Goal: Information Seeking & Learning: Learn about a topic

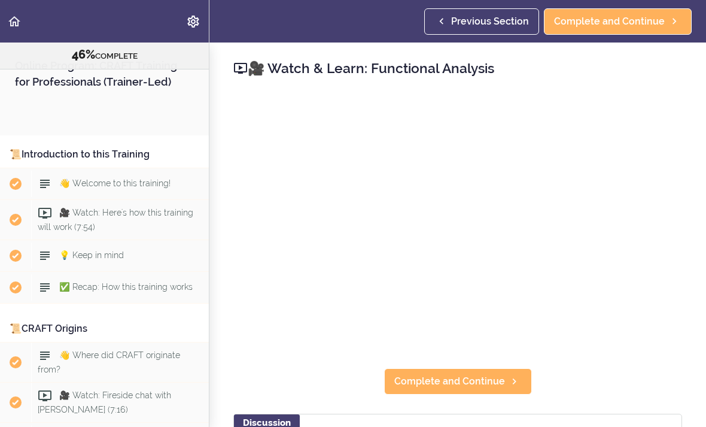
scroll to position [3723, 0]
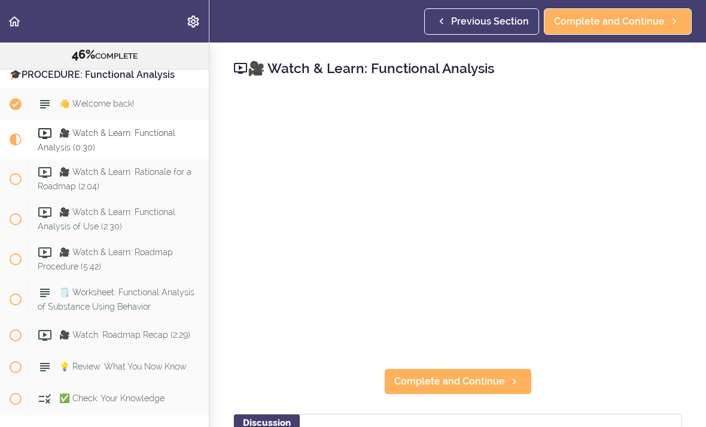
click at [465, 394] on link "Complete and Continue" at bounding box center [458, 381] width 148 height 26
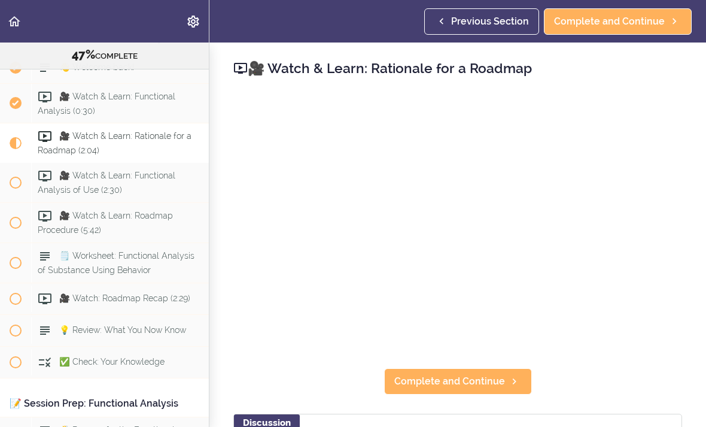
scroll to position [3763, 0]
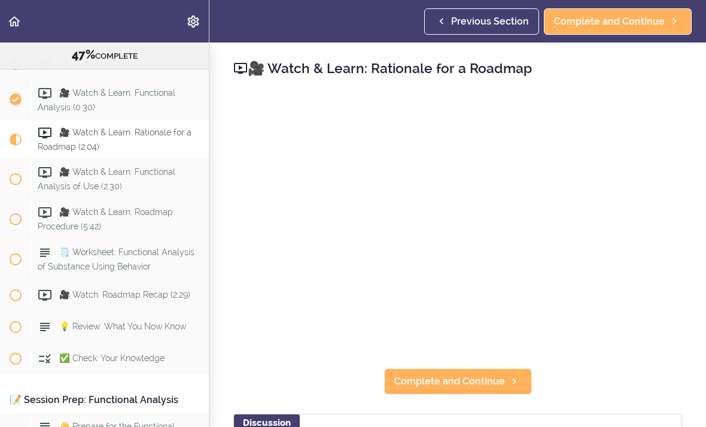
click at [470, 379] on span "Complete and Continue" at bounding box center [449, 381] width 111 height 14
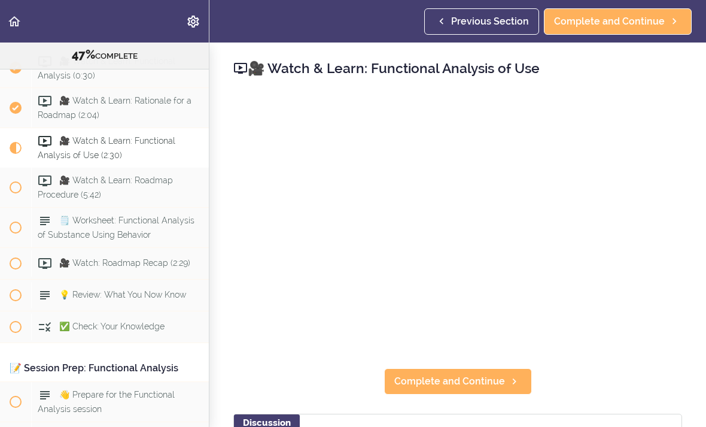
scroll to position [3804, 0]
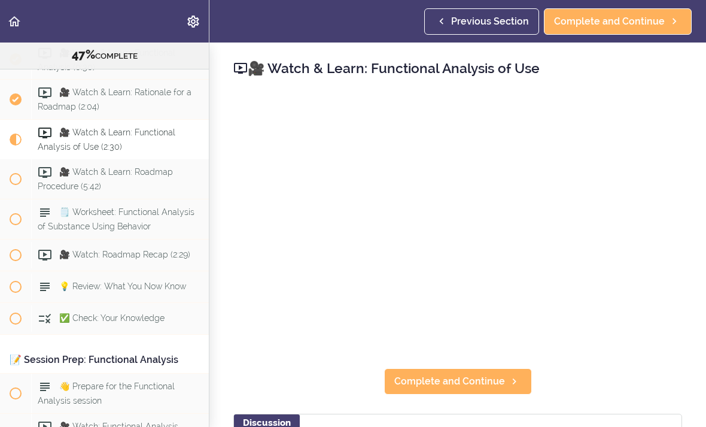
click at [493, 385] on span "Complete and Continue" at bounding box center [449, 381] width 111 height 14
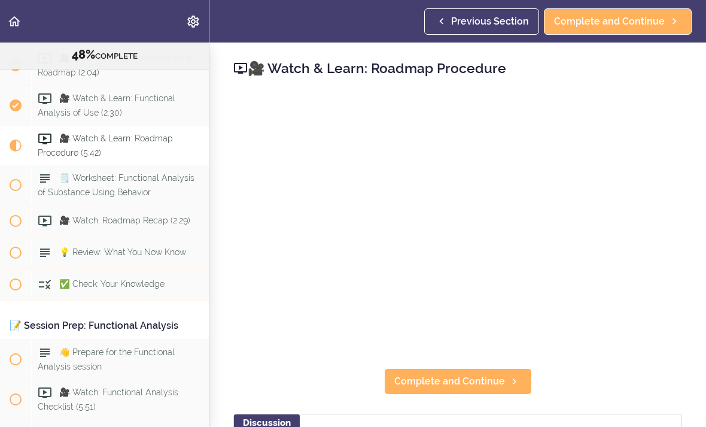
scroll to position [3843, 0]
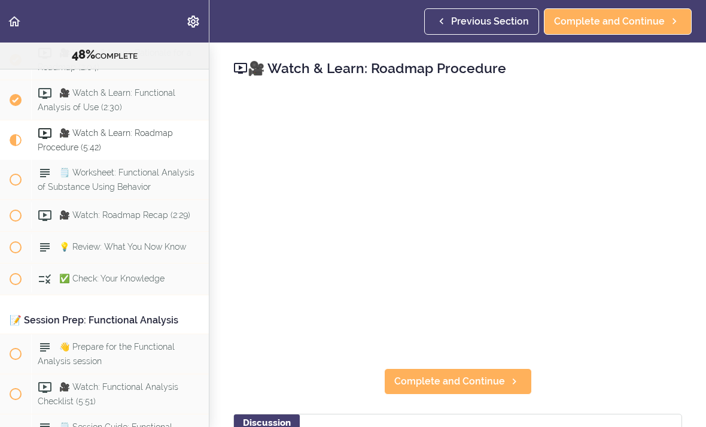
click at [491, 378] on span "Complete and Continue" at bounding box center [449, 381] width 111 height 14
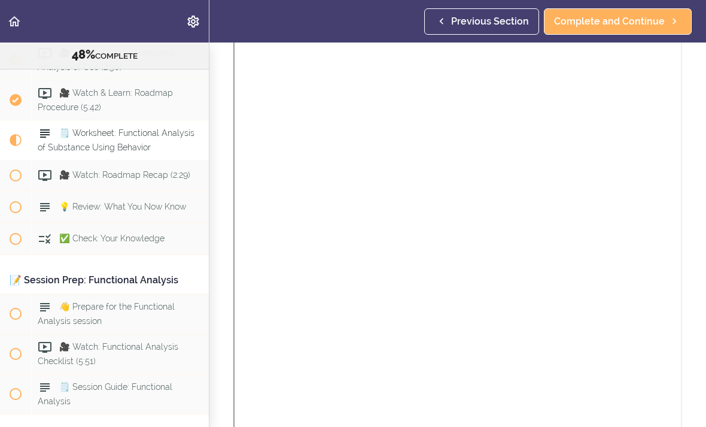
scroll to position [120, 0]
click at [620, 25] on span "Complete and Continue" at bounding box center [609, 21] width 111 height 14
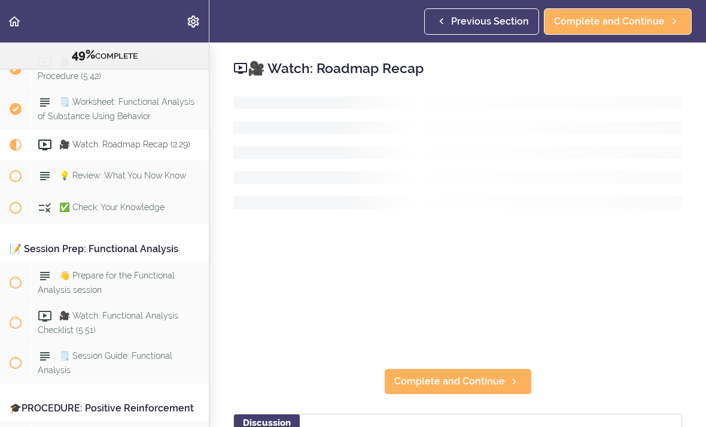
scroll to position [3923, 0]
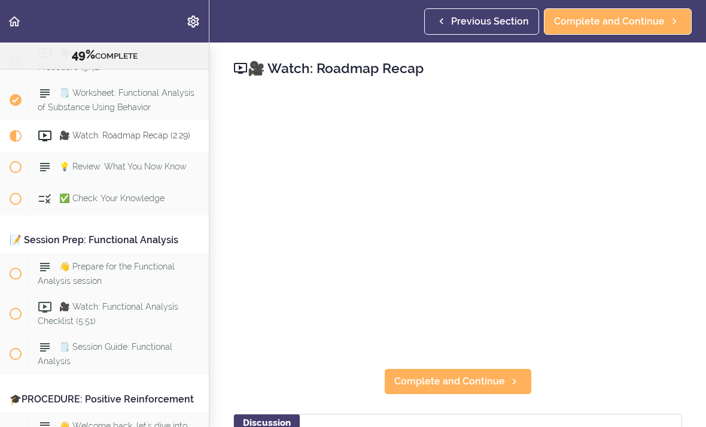
click at [476, 378] on span "Complete and Continue" at bounding box center [449, 381] width 111 height 14
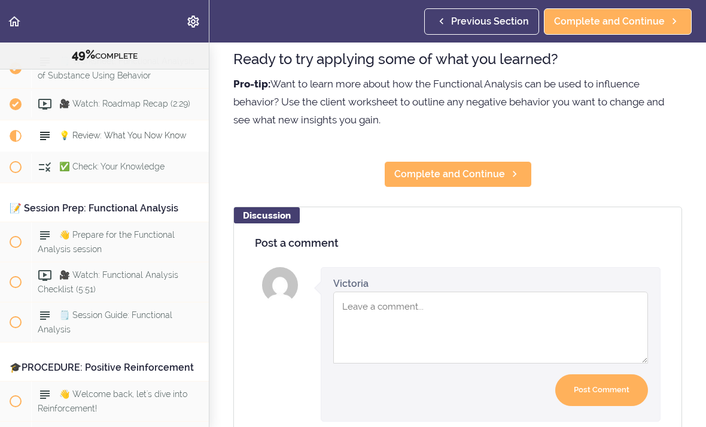
scroll to position [375, 0]
click at [456, 181] on span "Complete and Continue" at bounding box center [449, 173] width 111 height 14
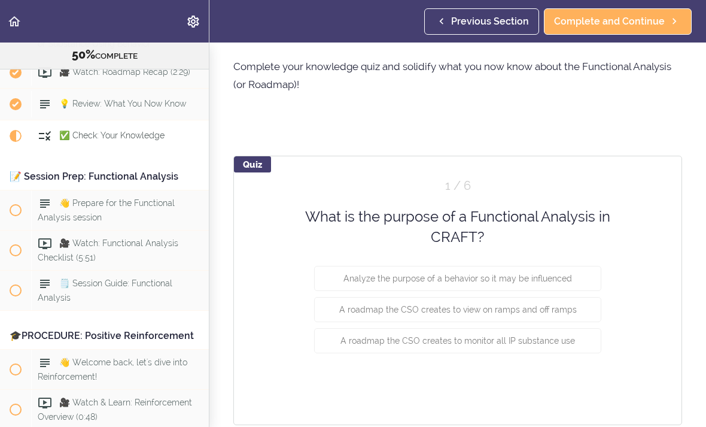
scroll to position [40, 0]
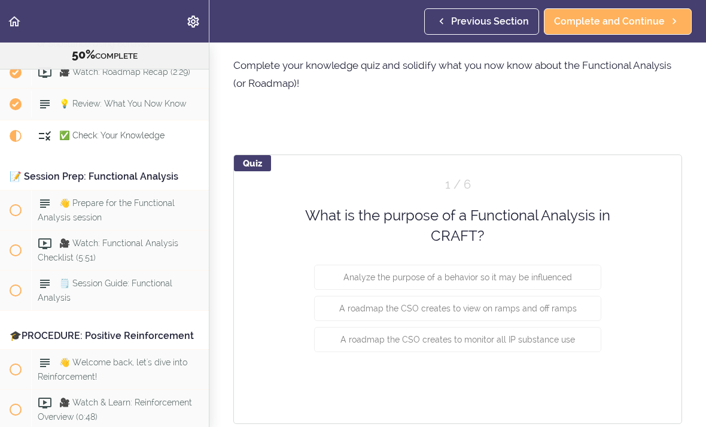
click at [545, 272] on span "Analyze the purpose of a behavior so it may be influenced" at bounding box center [458, 277] width 229 height 10
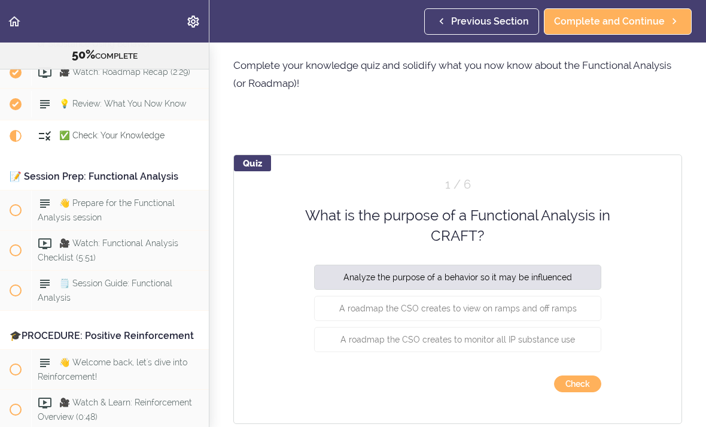
click at [583, 385] on button "Check" at bounding box center [577, 383] width 47 height 17
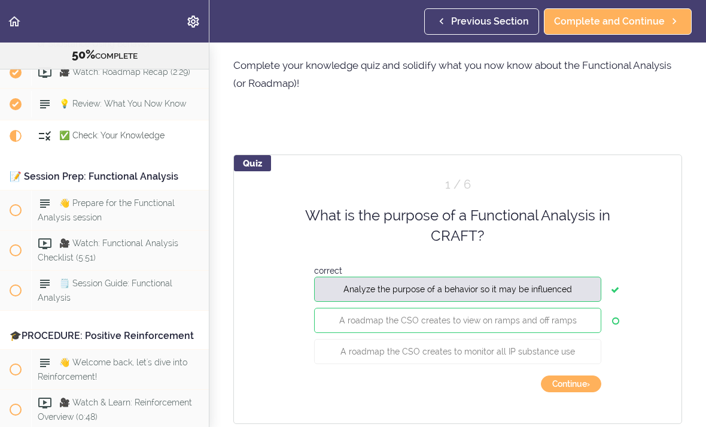
click at [578, 391] on button "Continue ›" at bounding box center [571, 383] width 60 height 17
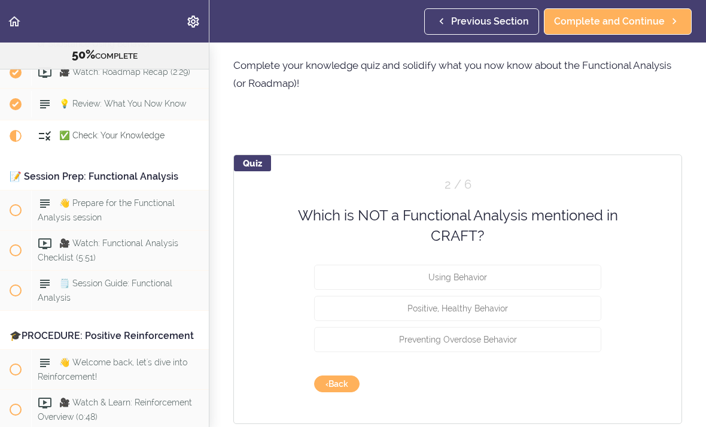
click at [511, 343] on span "Preventing Overdose Behavior" at bounding box center [458, 339] width 118 height 10
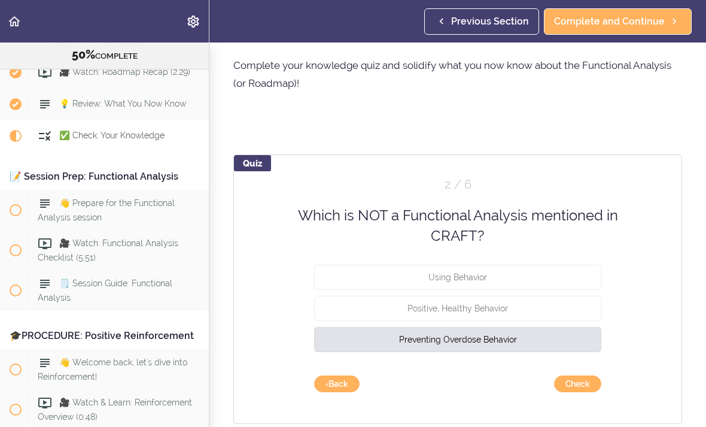
click at [577, 381] on button "Check" at bounding box center [577, 383] width 47 height 17
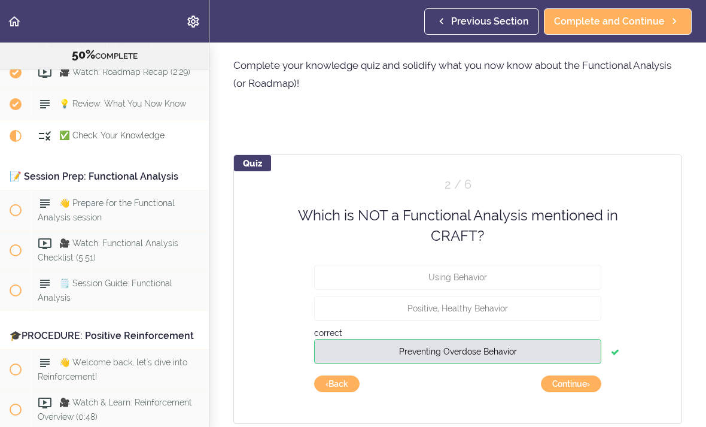
click at [579, 388] on button "Continue ›" at bounding box center [571, 383] width 60 height 17
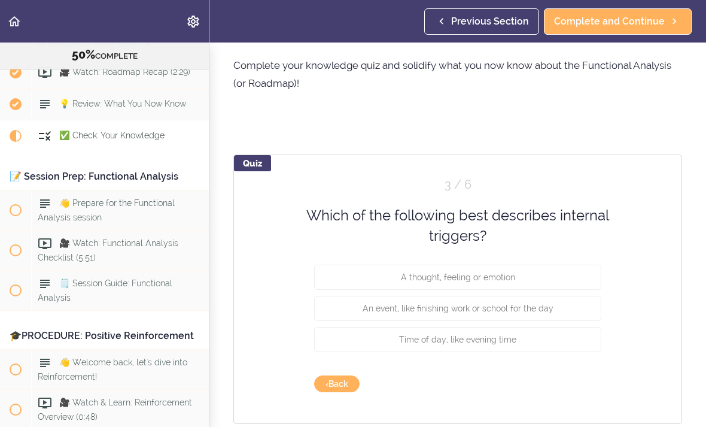
click at [497, 275] on span "A thought, feeling or emotion" at bounding box center [458, 277] width 114 height 10
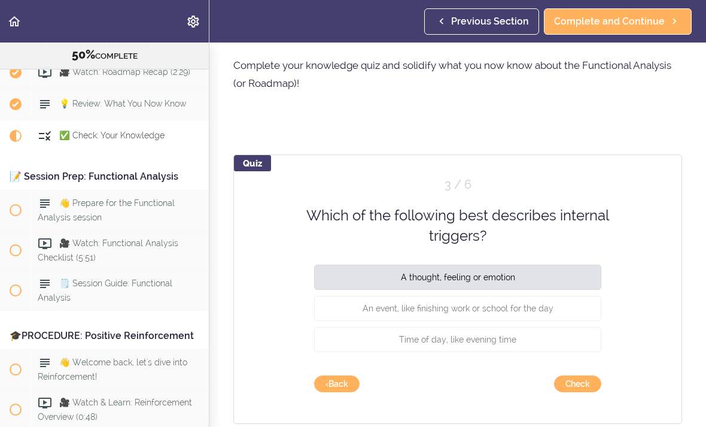
click at [583, 383] on button "Check" at bounding box center [577, 383] width 47 height 17
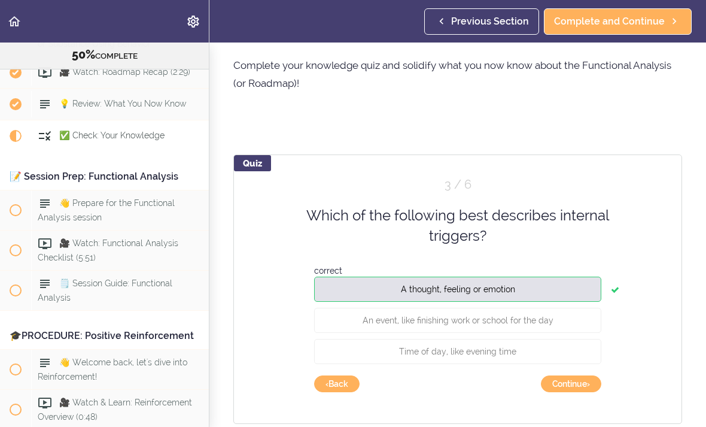
click at [580, 389] on button "Continue ›" at bounding box center [571, 383] width 60 height 17
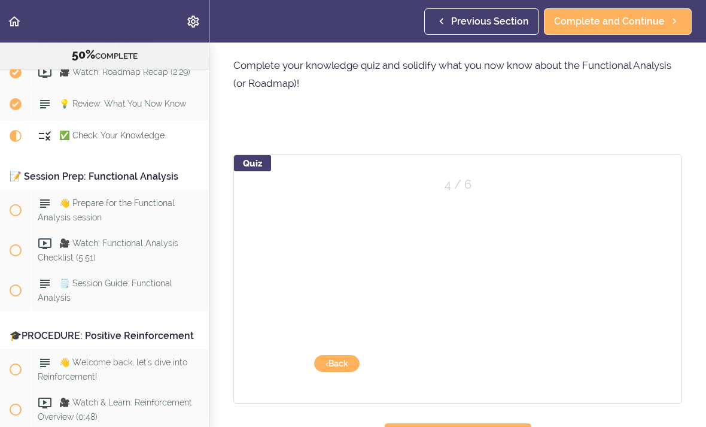
scroll to position [23, 0]
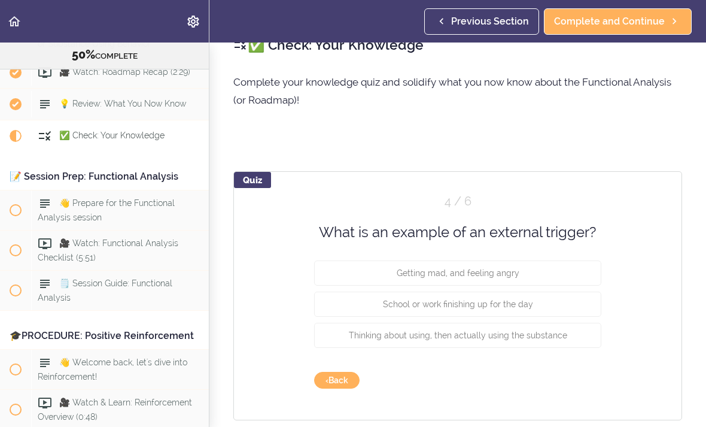
click at [519, 314] on button "School or work finishing up for the day" at bounding box center [457, 304] width 287 height 25
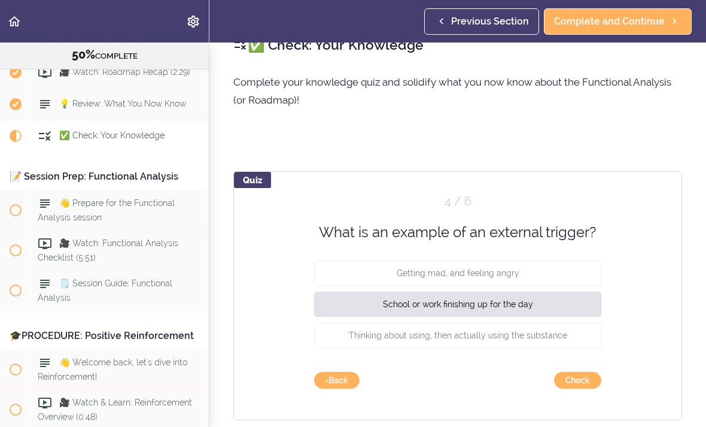
click at [584, 387] on button "Check" at bounding box center [577, 380] width 47 height 17
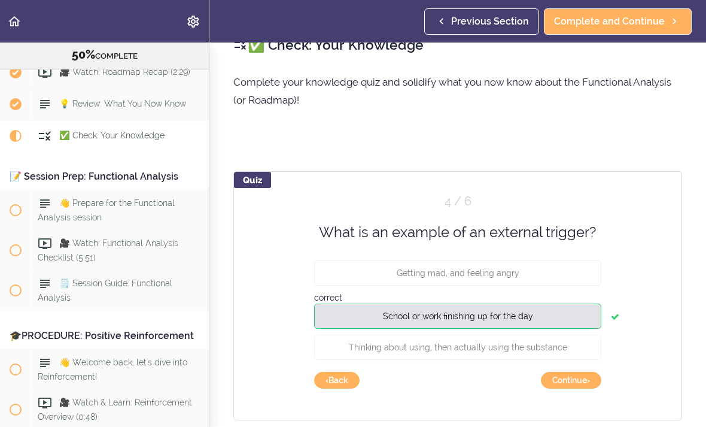
click at [576, 385] on button "Continue ›" at bounding box center [571, 380] width 60 height 17
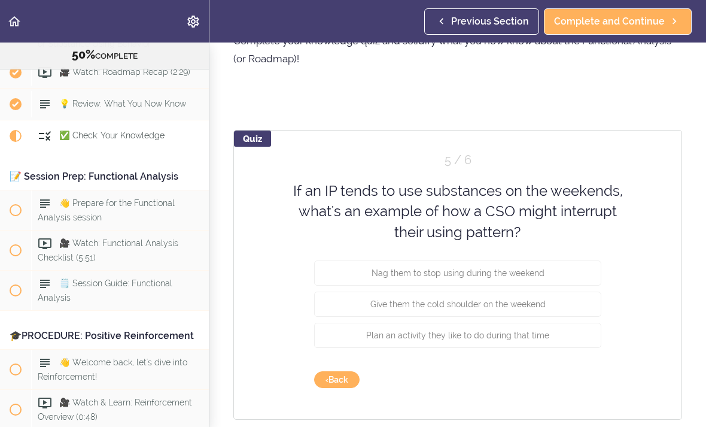
scroll to position [64, 0]
click at [530, 345] on button "Plan an activity they like to do during that time" at bounding box center [457, 335] width 287 height 25
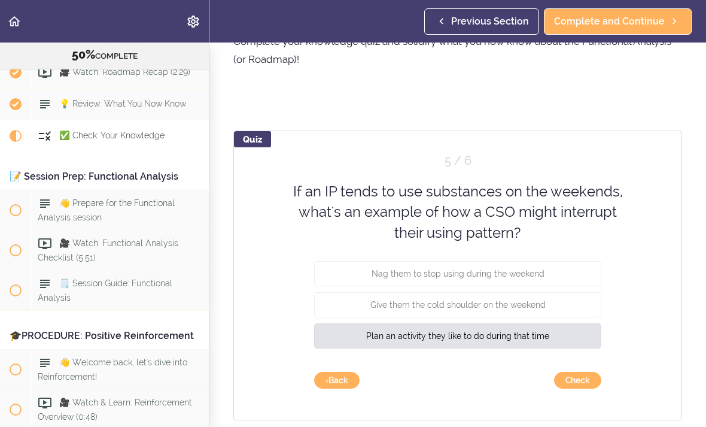
click at [575, 387] on button "Check" at bounding box center [577, 380] width 47 height 17
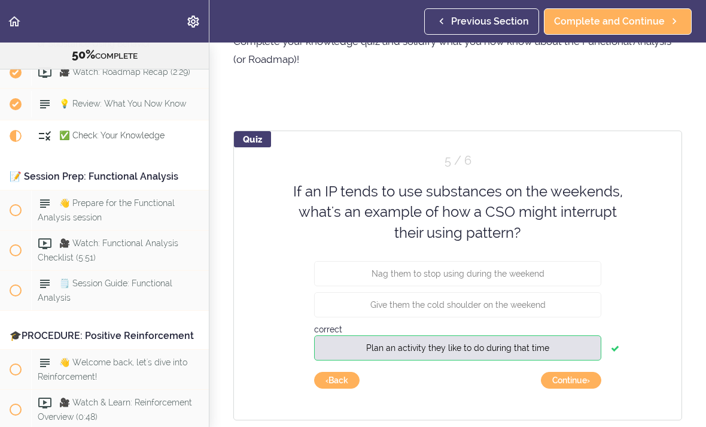
click at [582, 387] on button "Continue ›" at bounding box center [571, 380] width 60 height 17
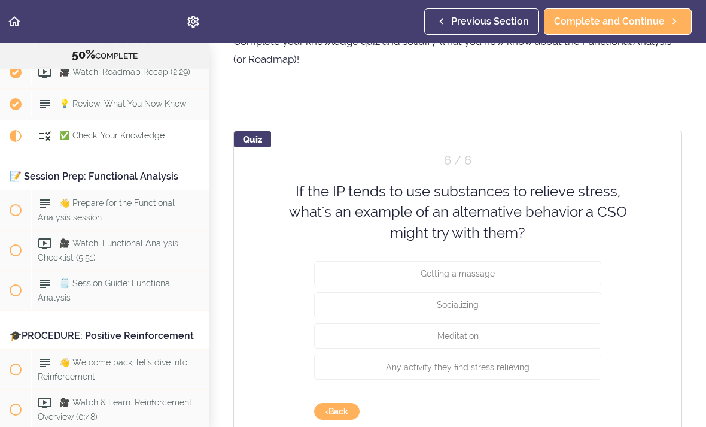
click at [511, 374] on button "Any activity they find stress relieving" at bounding box center [457, 366] width 287 height 25
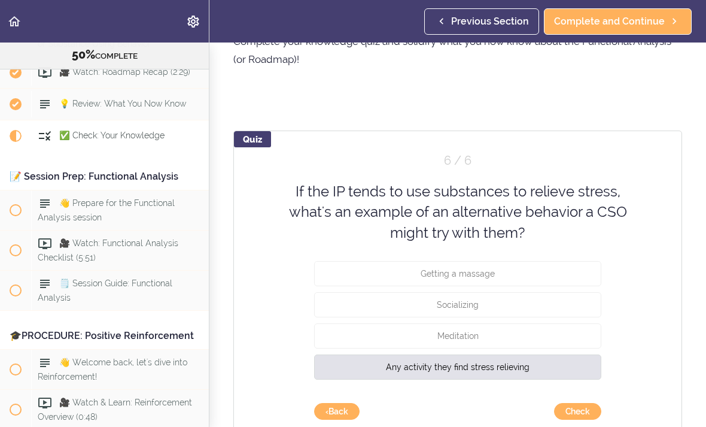
click at [585, 411] on button "Check" at bounding box center [577, 411] width 47 height 17
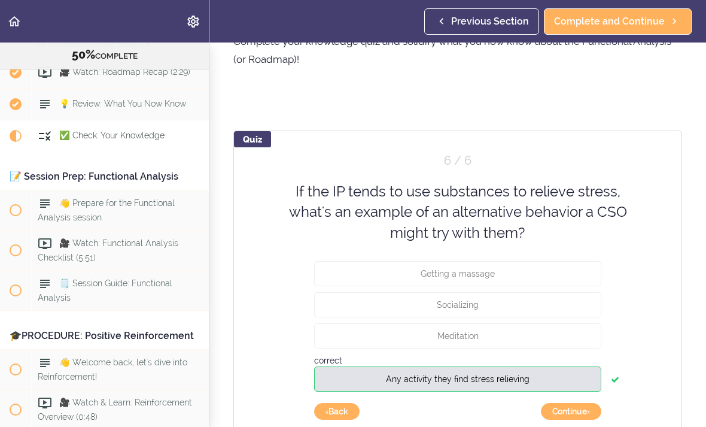
click at [579, 417] on button "Continue ›" at bounding box center [571, 411] width 60 height 17
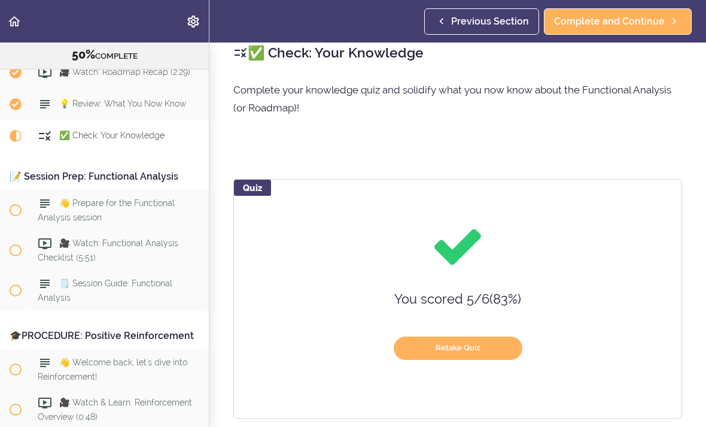
scroll to position [14, 0]
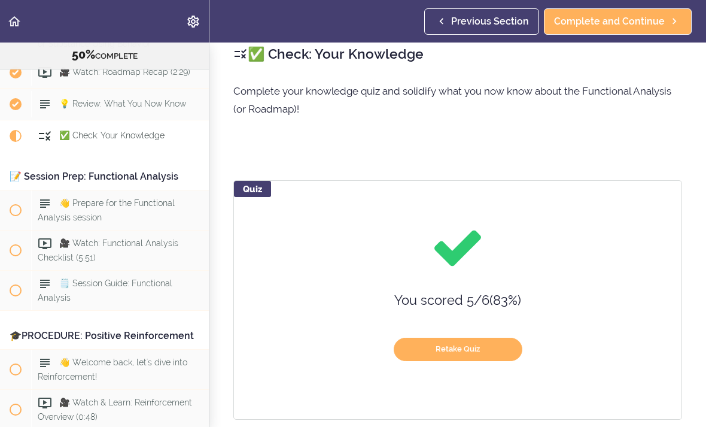
click at [633, 28] on span "Complete and Continue" at bounding box center [609, 21] width 111 height 14
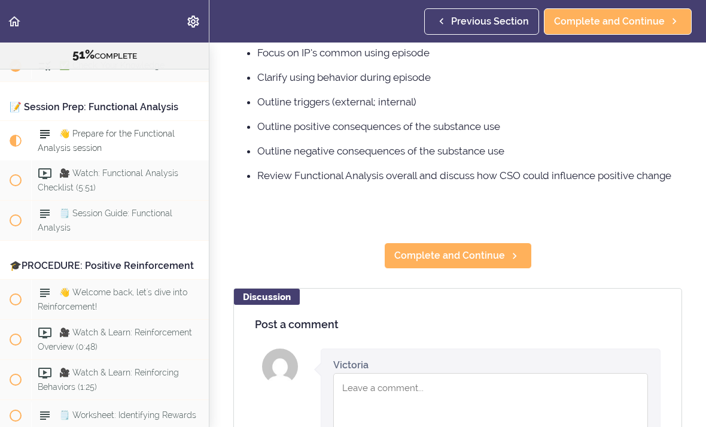
scroll to position [256, 0]
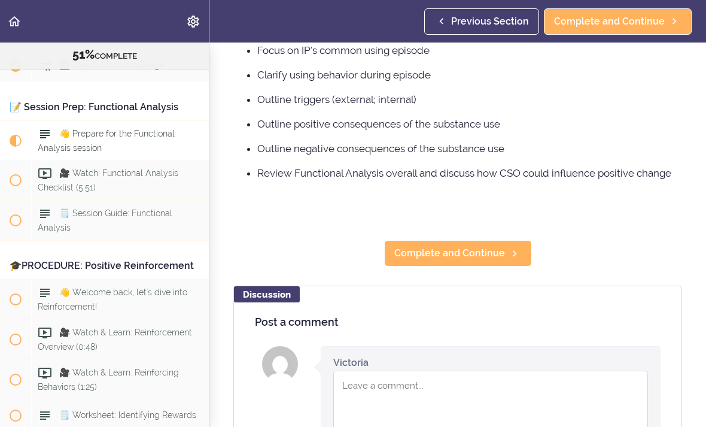
click at [463, 260] on link "Complete and Continue" at bounding box center [458, 253] width 148 height 26
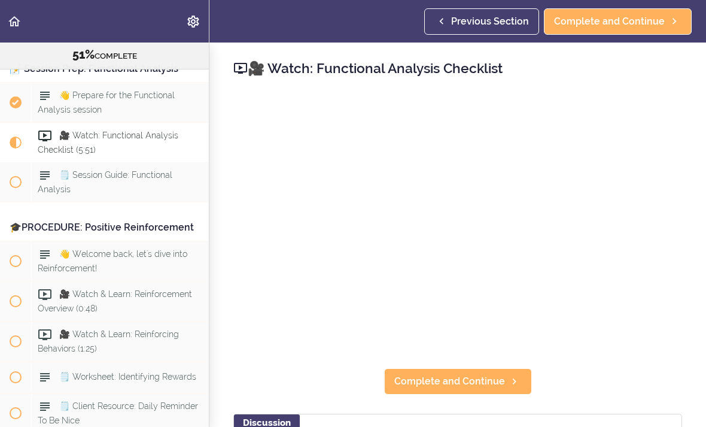
scroll to position [4097, 0]
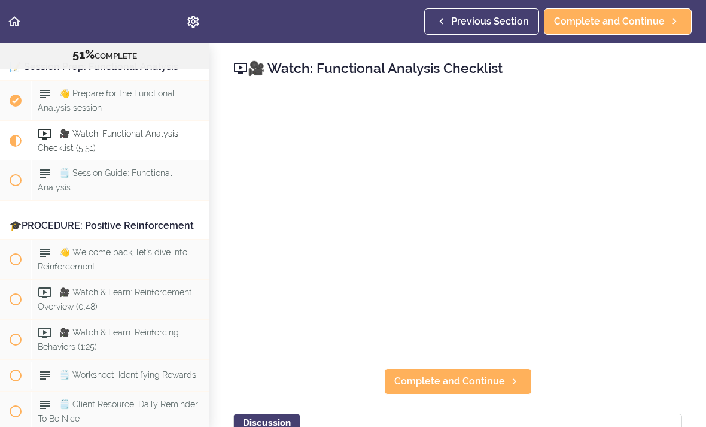
click at [471, 381] on span "Complete and Continue" at bounding box center [449, 381] width 111 height 14
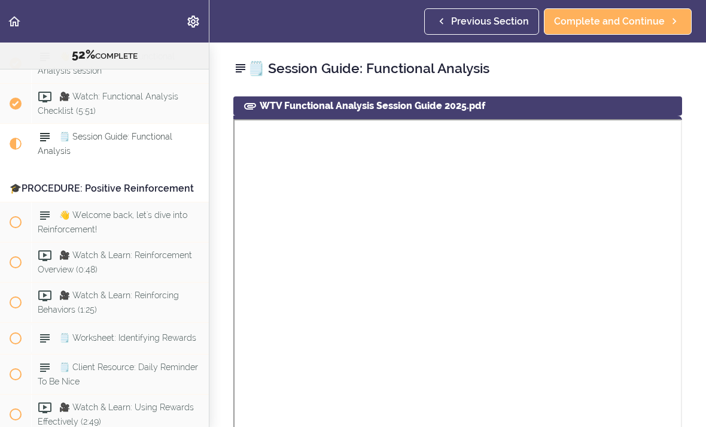
scroll to position [4137, 0]
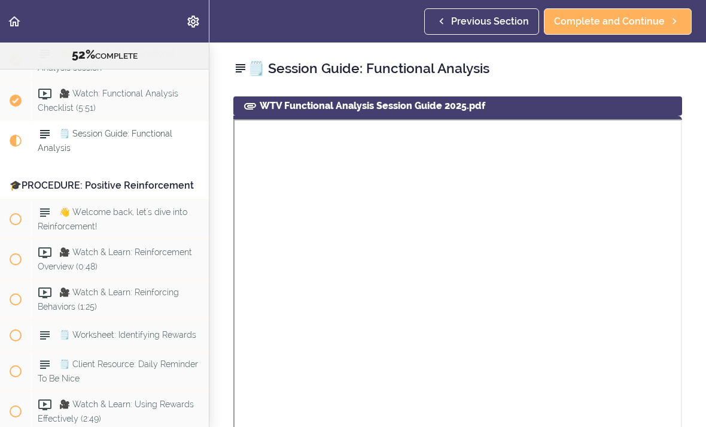
click at [627, 26] on span "Complete and Continue" at bounding box center [609, 21] width 111 height 14
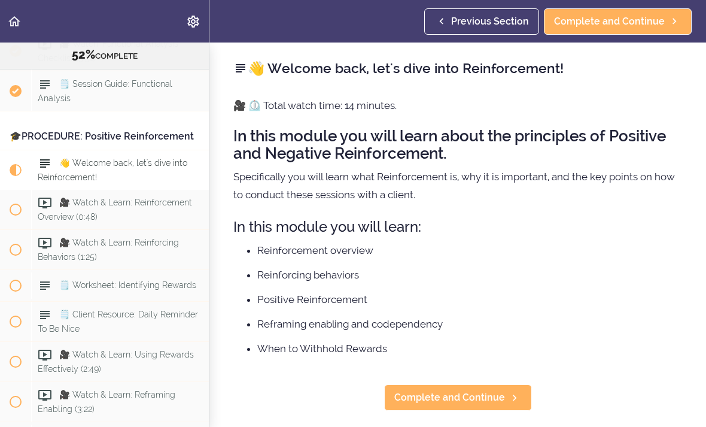
scroll to position [4215, 0]
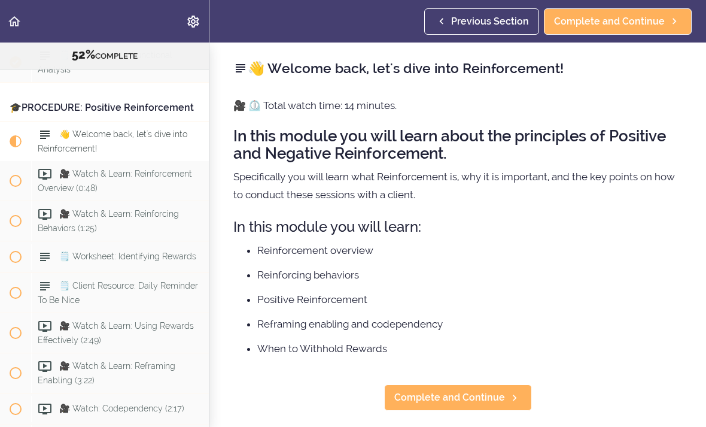
click at [478, 396] on span "Complete and Continue" at bounding box center [449, 397] width 111 height 14
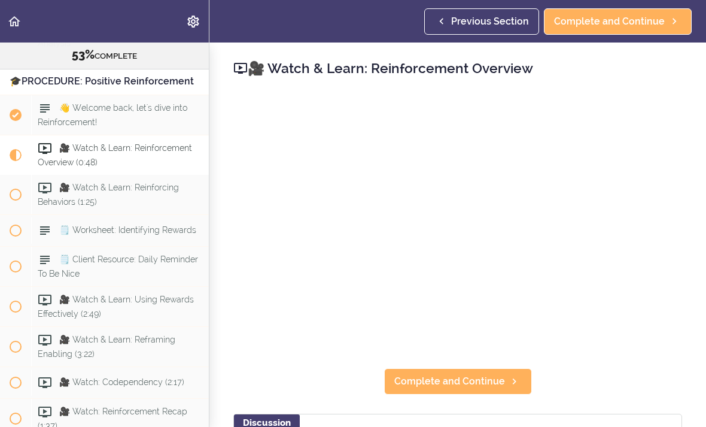
scroll to position [4255, 0]
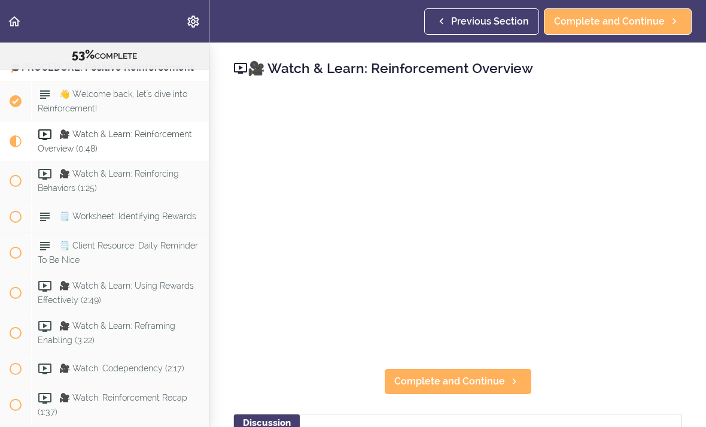
click at [475, 380] on span "Complete and Continue" at bounding box center [449, 381] width 111 height 14
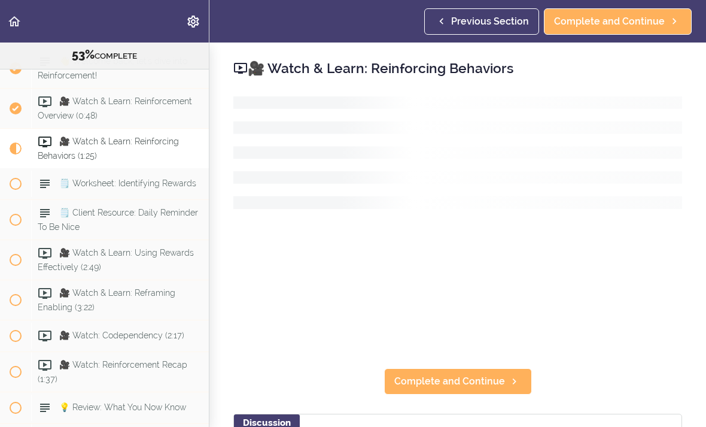
scroll to position [4296, 0]
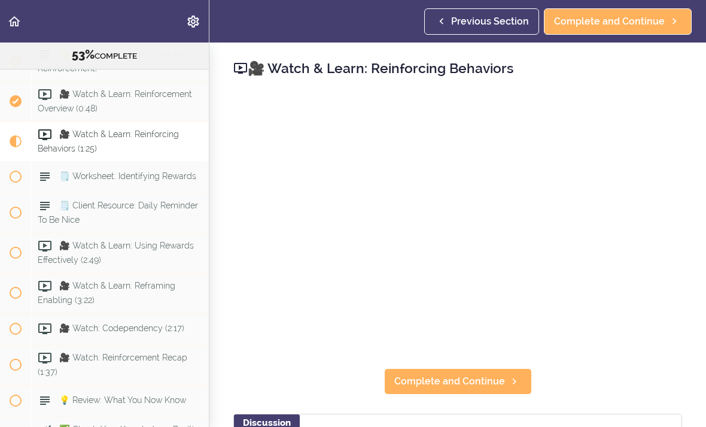
click at [473, 380] on span "Complete and Continue" at bounding box center [449, 381] width 111 height 14
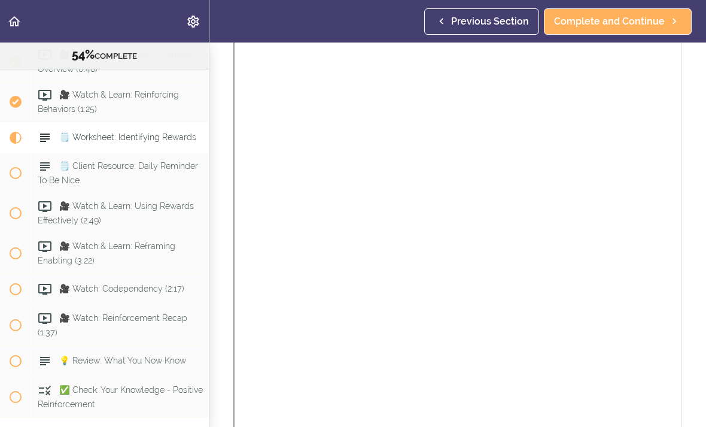
scroll to position [200, 0]
click at [628, 22] on span "Complete and Continue" at bounding box center [609, 21] width 111 height 14
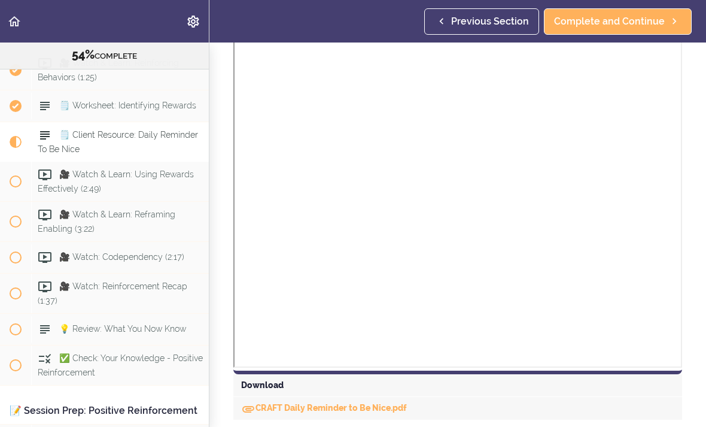
scroll to position [290, 0]
click at [621, 25] on span "Complete and Continue" at bounding box center [609, 21] width 111 height 14
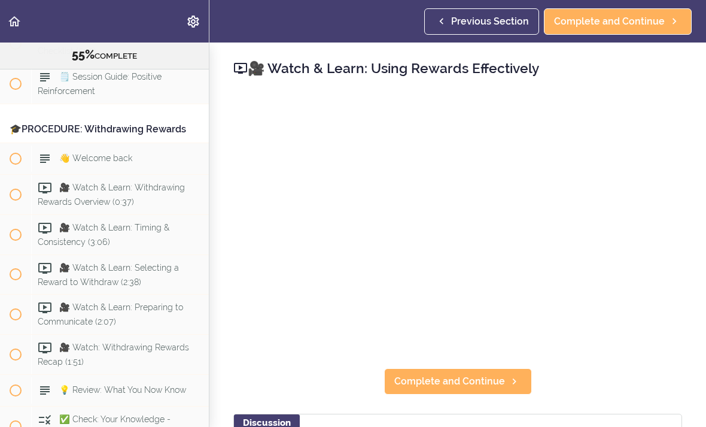
scroll to position [4807, 0]
click at [478, 381] on span "Complete and Continue" at bounding box center [449, 381] width 111 height 14
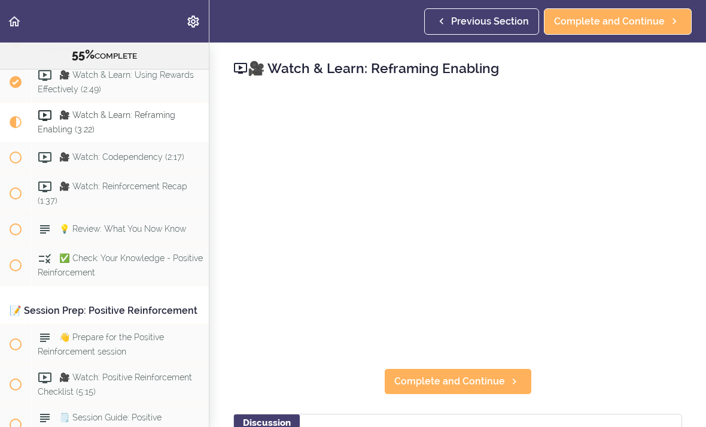
scroll to position [4447, 0]
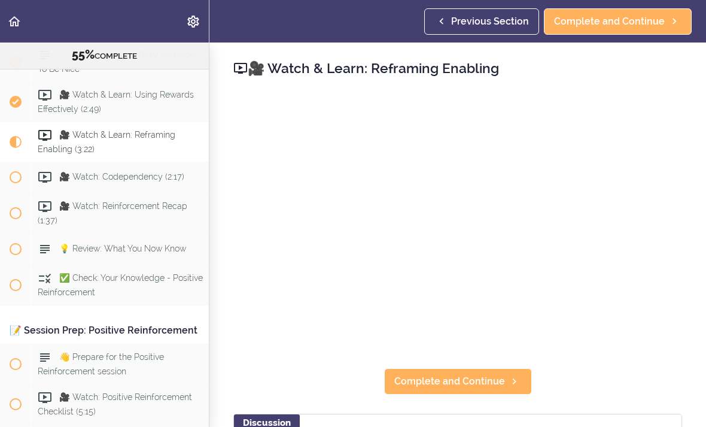
click at [484, 375] on span "Complete and Continue" at bounding box center [449, 381] width 111 height 14
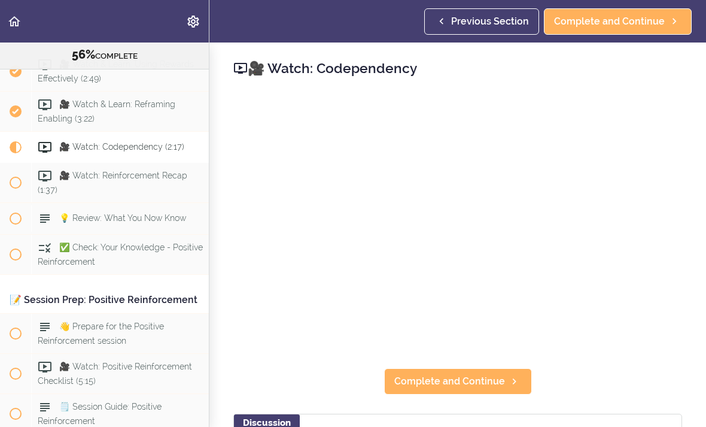
scroll to position [4487, 0]
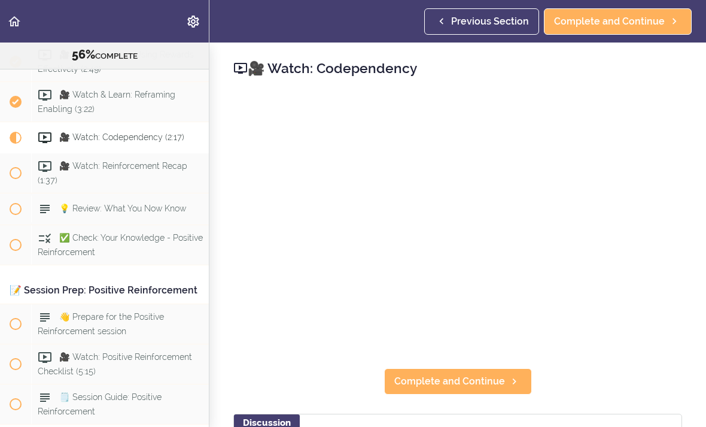
click at [460, 377] on span "Complete and Continue" at bounding box center [449, 381] width 111 height 14
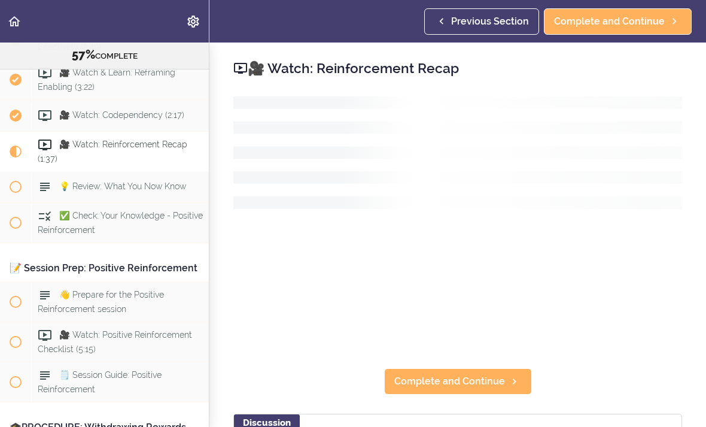
scroll to position [4519, 0]
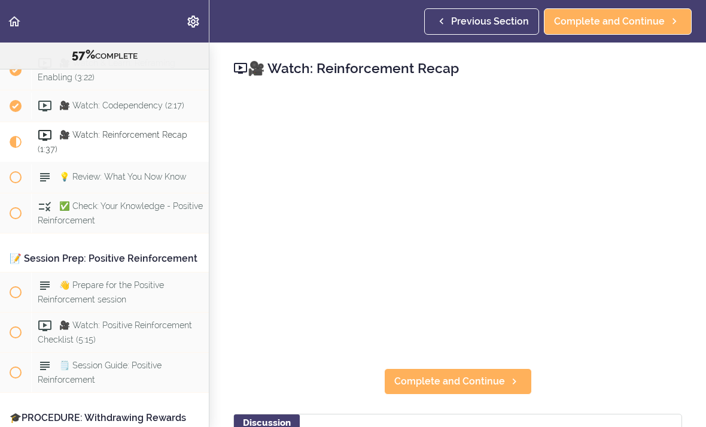
click at [468, 383] on span "Complete and Continue" at bounding box center [449, 381] width 111 height 14
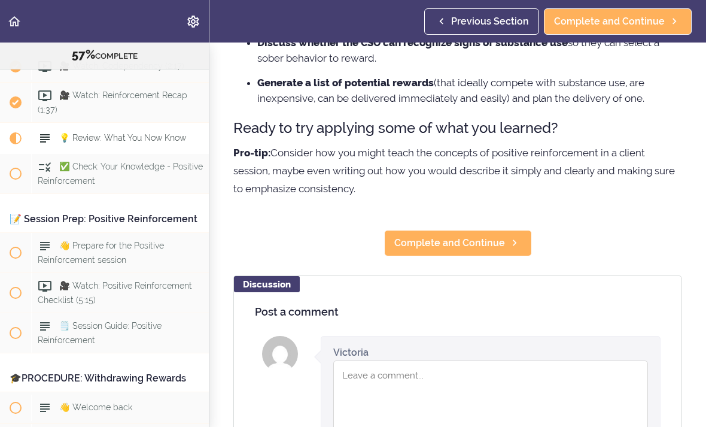
scroll to position [241, 0]
click at [487, 241] on span "Complete and Continue" at bounding box center [449, 242] width 111 height 14
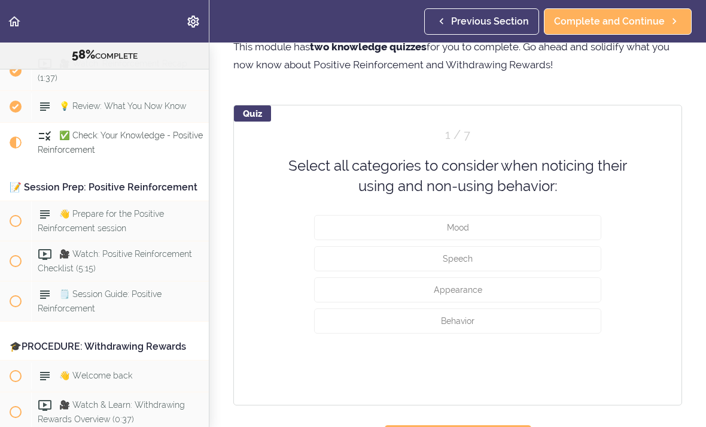
scroll to position [65, 0]
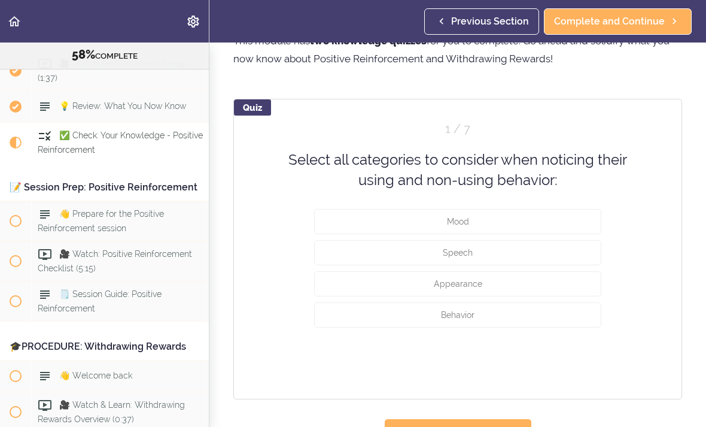
click at [574, 218] on button "Mood" at bounding box center [457, 220] width 287 height 25
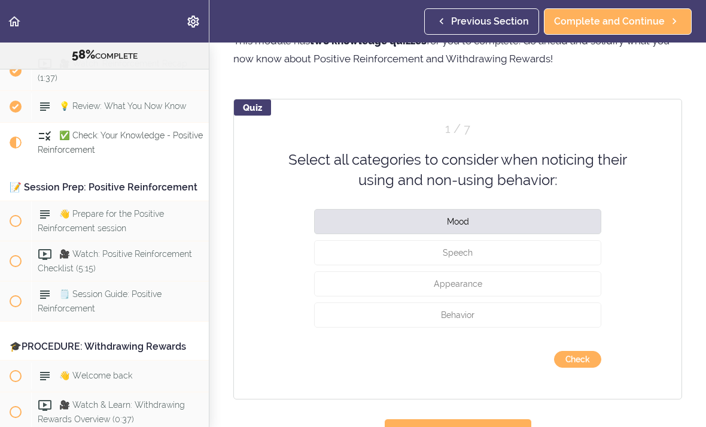
click at [566, 253] on button "Speech" at bounding box center [457, 251] width 287 height 25
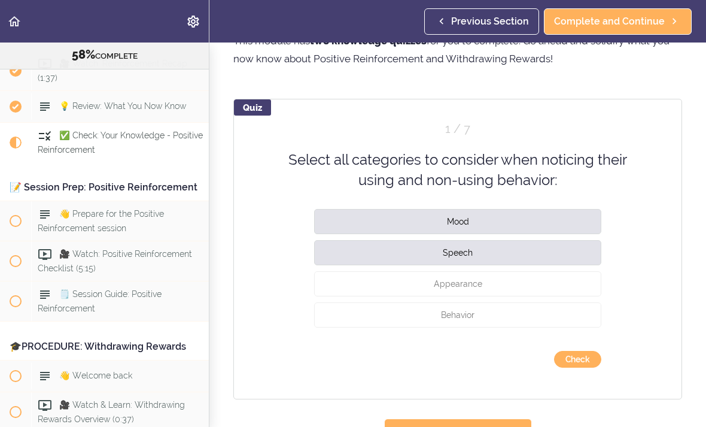
click at [561, 281] on button "Appearance" at bounding box center [457, 283] width 287 height 25
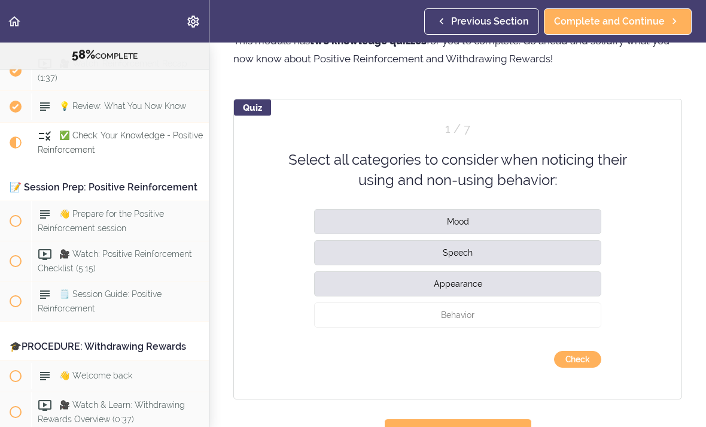
click at [545, 315] on button "Behavior" at bounding box center [457, 314] width 287 height 25
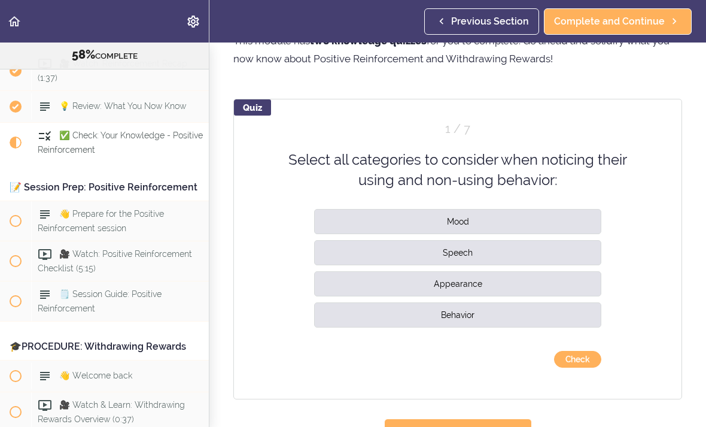
click at [587, 357] on button "Check" at bounding box center [577, 359] width 47 height 17
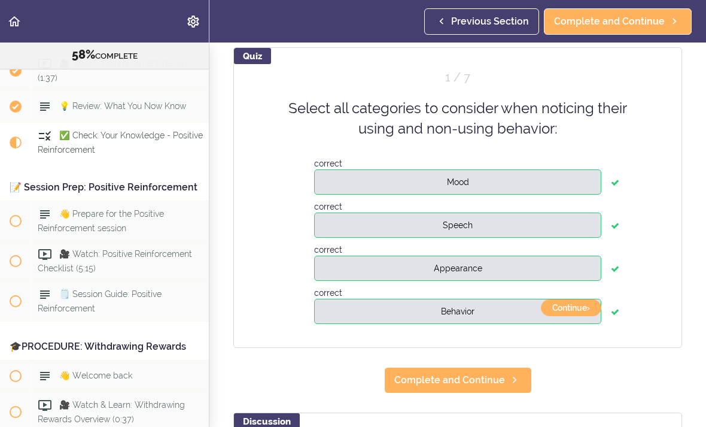
scroll to position [117, 0]
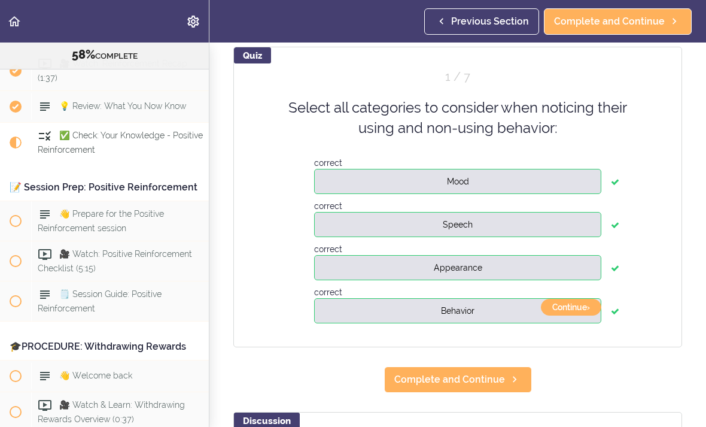
click at [575, 308] on button "Continue ›" at bounding box center [571, 307] width 60 height 17
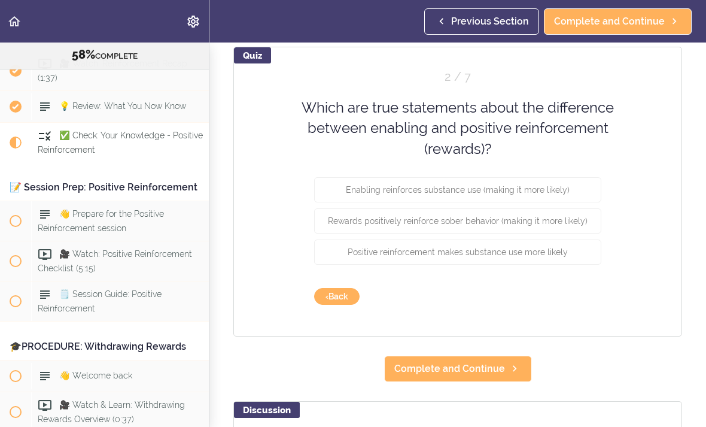
click at [551, 219] on span "Rewards positively reinforce sober behavior (making it more likely)" at bounding box center [458, 221] width 260 height 10
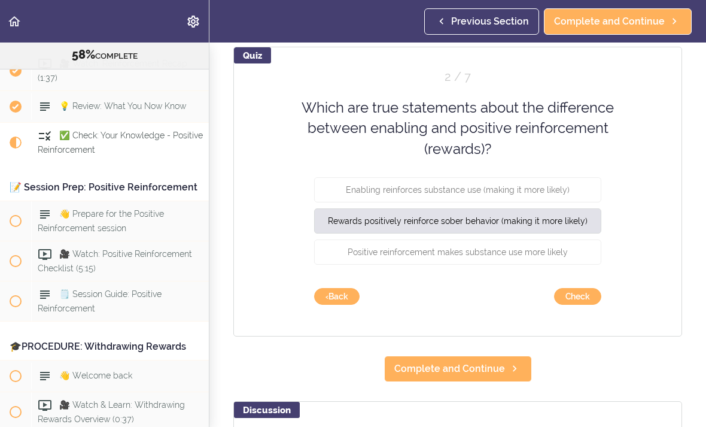
click at [584, 295] on button "Check" at bounding box center [577, 296] width 47 height 17
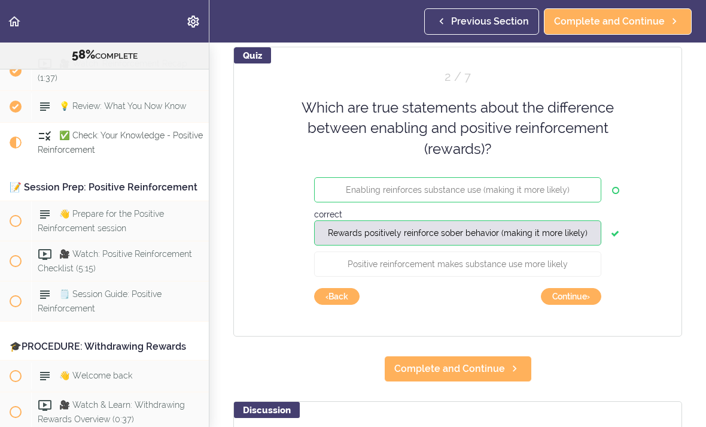
click at [591, 300] on button "Continue ›" at bounding box center [571, 296] width 60 height 17
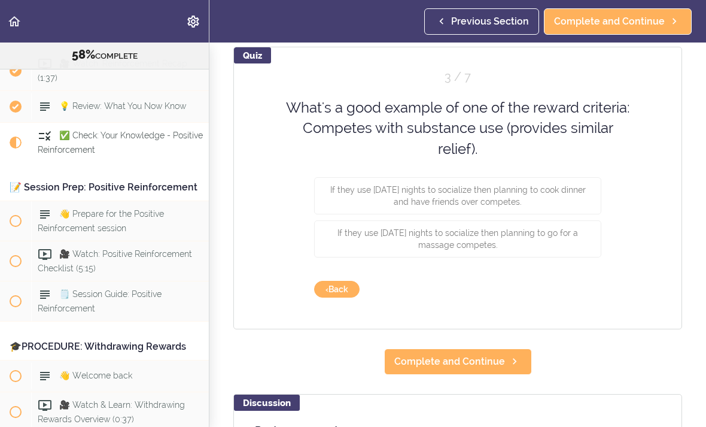
click at [547, 206] on button "If they use [DATE] nights to socialize then planning to cook dinner and have fr…" at bounding box center [457, 195] width 287 height 37
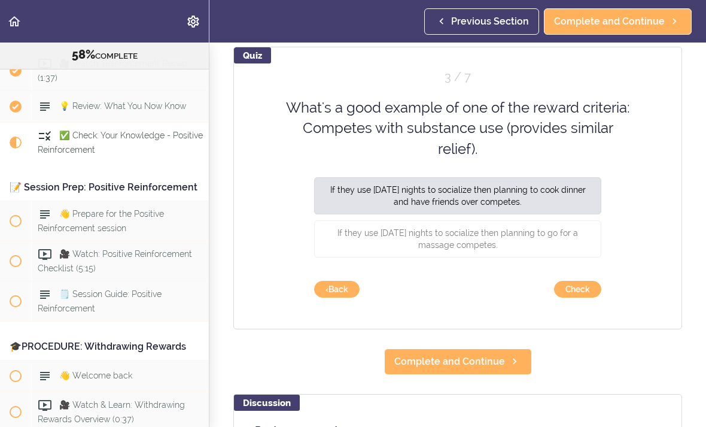
click at [587, 288] on button "Check" at bounding box center [577, 289] width 47 height 17
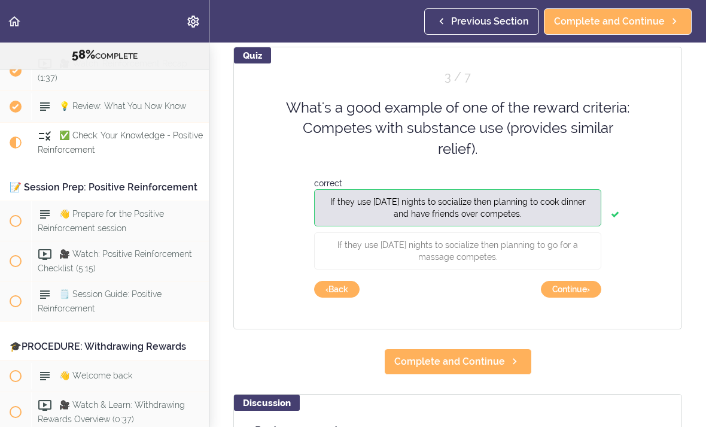
click at [578, 295] on button "Continue ›" at bounding box center [571, 289] width 60 height 17
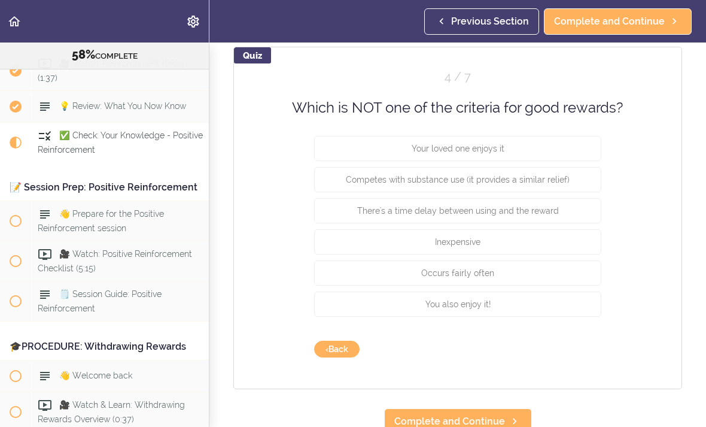
click at [555, 214] on span "There's a time delay between using and the reward" at bounding box center [458, 211] width 202 height 10
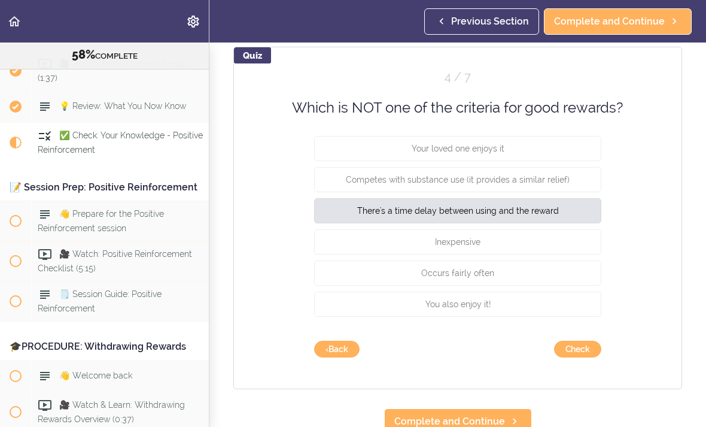
click at [588, 354] on button "Check" at bounding box center [577, 349] width 47 height 17
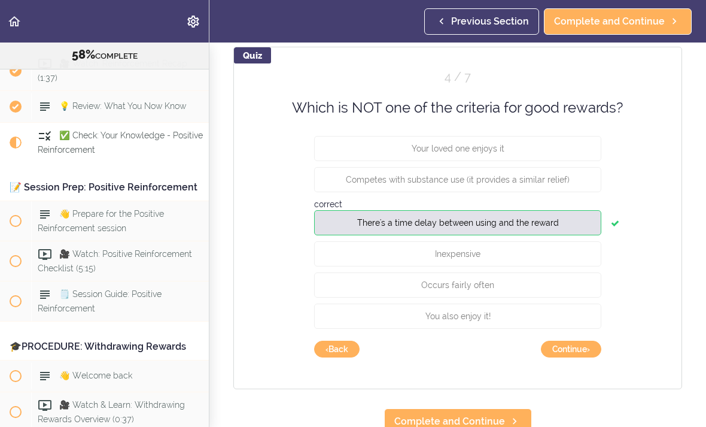
click at [585, 352] on button "Continue ›" at bounding box center [571, 349] width 60 height 17
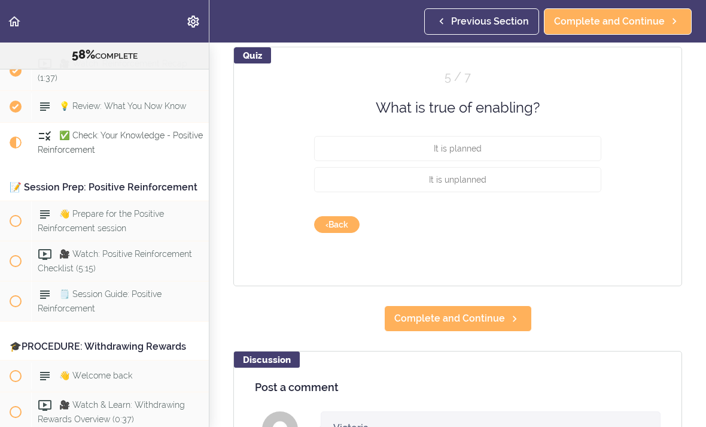
click at [539, 185] on button "It is unplanned" at bounding box center [457, 179] width 287 height 25
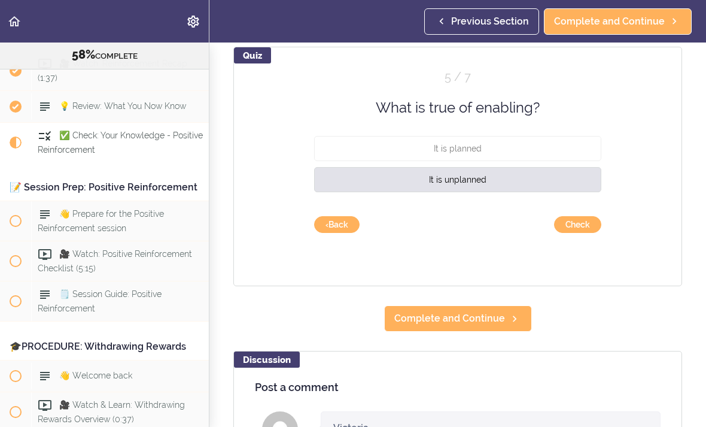
click at [587, 231] on button "Check" at bounding box center [577, 224] width 47 height 17
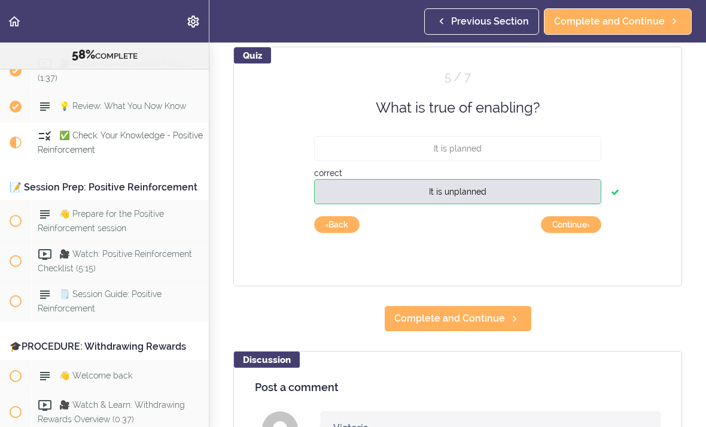
click at [573, 232] on button "Continue ›" at bounding box center [571, 224] width 60 height 17
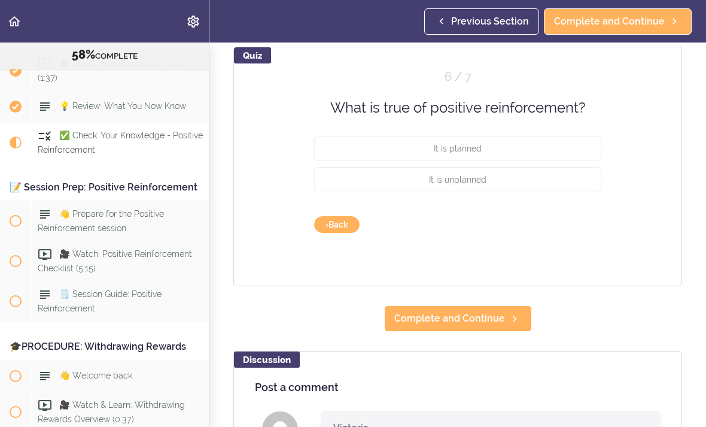
click at [557, 145] on button "It is planned" at bounding box center [457, 148] width 287 height 25
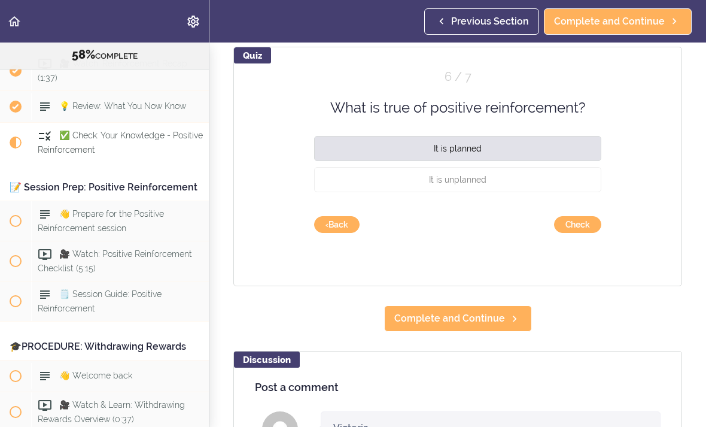
click at [585, 232] on button "Check" at bounding box center [577, 224] width 47 height 17
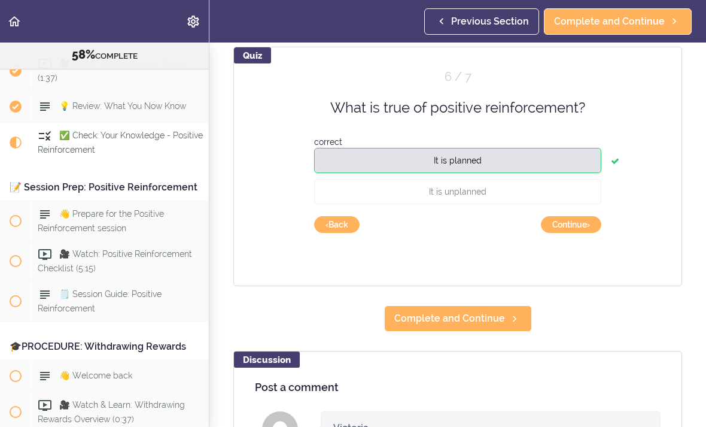
click at [586, 223] on button "Continue ›" at bounding box center [571, 224] width 60 height 17
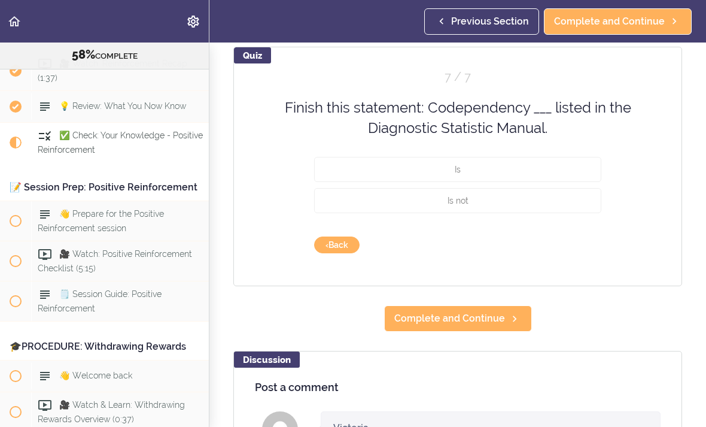
click at [556, 208] on button "Is not" at bounding box center [457, 199] width 287 height 25
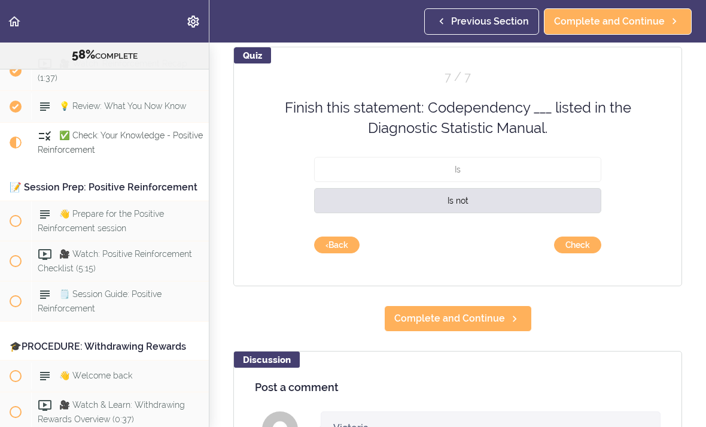
click at [588, 250] on button "Check" at bounding box center [577, 244] width 47 height 17
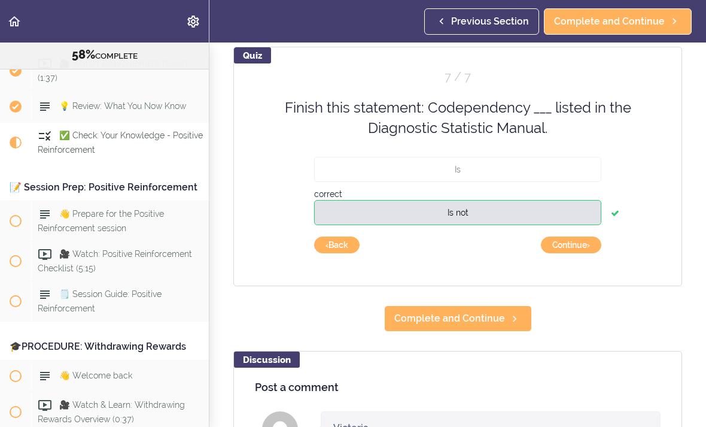
click at [591, 247] on button "Continue ›" at bounding box center [571, 244] width 60 height 17
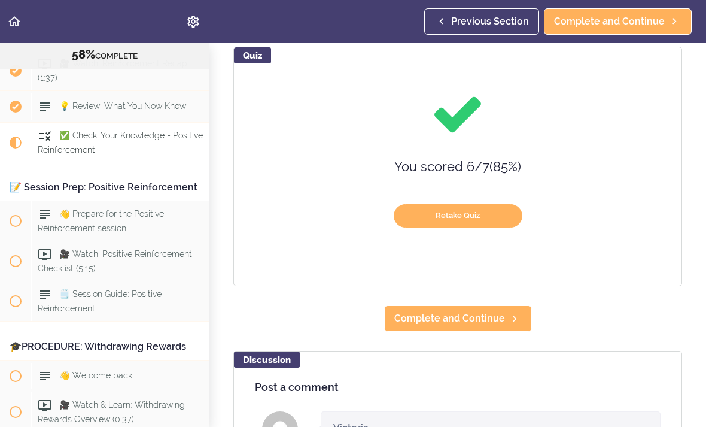
click at [502, 317] on span "Complete and Continue" at bounding box center [449, 318] width 111 height 14
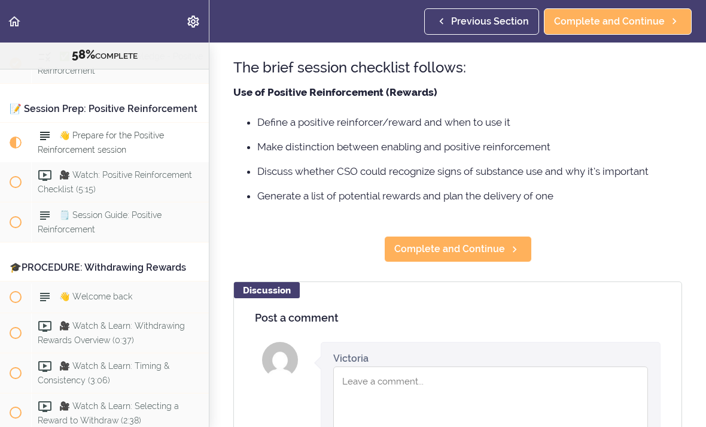
scroll to position [163, 0]
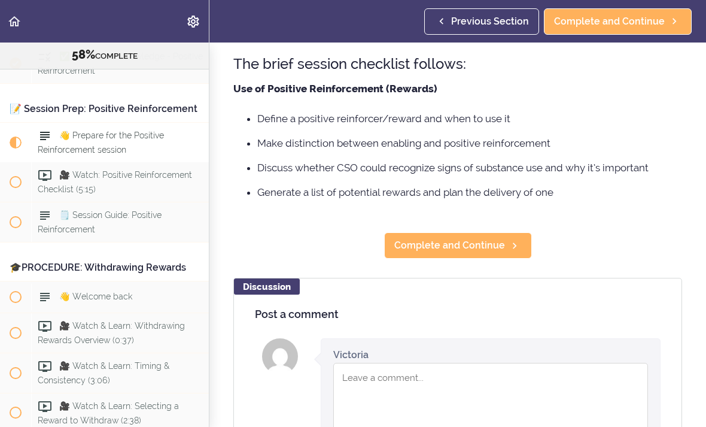
click at [498, 245] on span "Complete and Continue" at bounding box center [449, 245] width 111 height 14
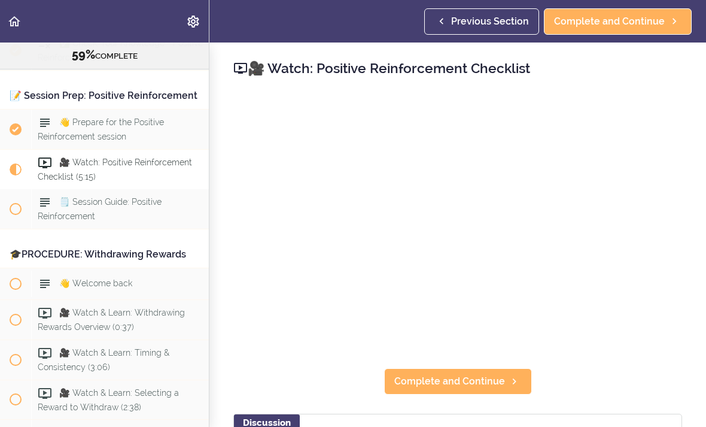
scroll to position [4682, 0]
click at [456, 380] on span "Complete and Continue" at bounding box center [449, 381] width 111 height 14
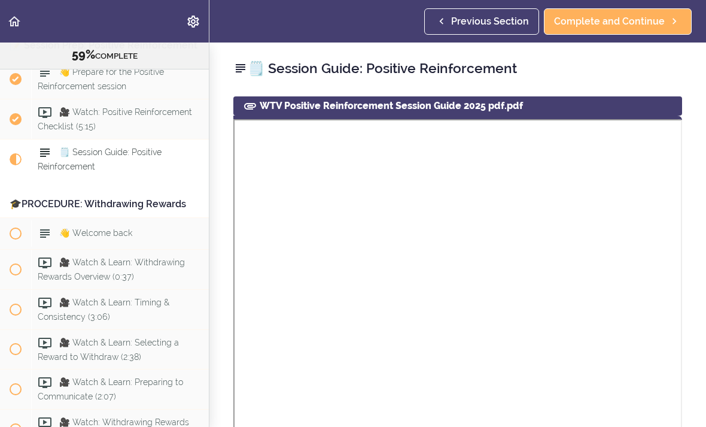
scroll to position [4749, 0]
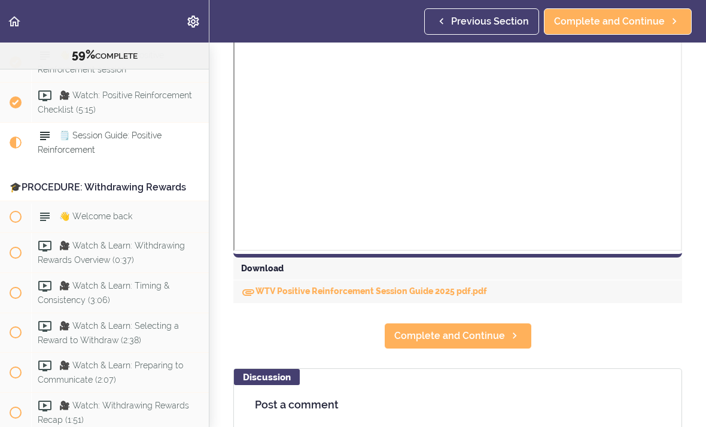
click at [480, 341] on span "Complete and Continue" at bounding box center [449, 336] width 111 height 14
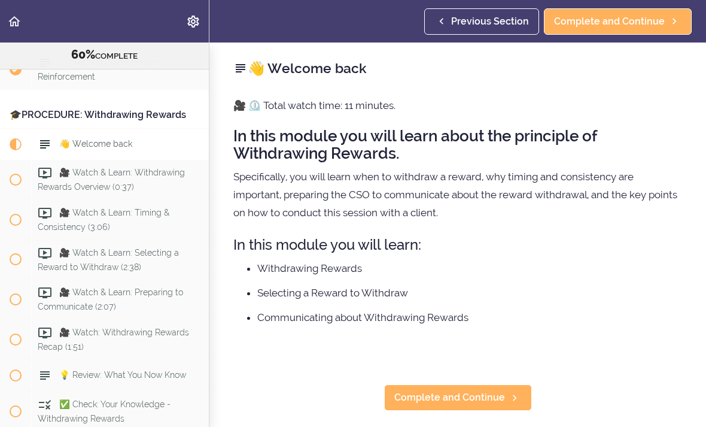
scroll to position [4828, 0]
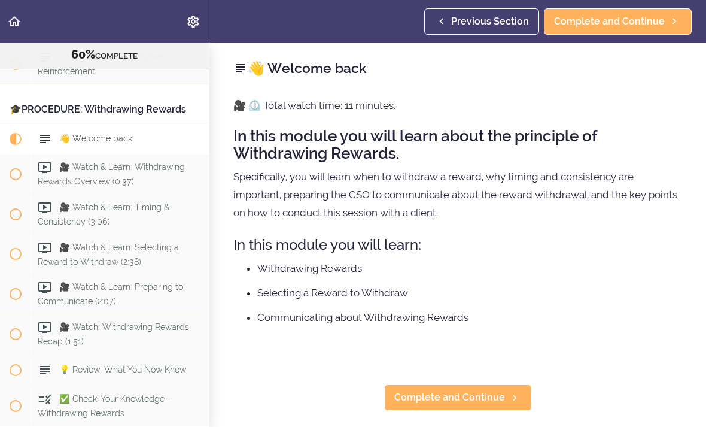
click at [484, 399] on span "Complete and Continue" at bounding box center [449, 397] width 111 height 14
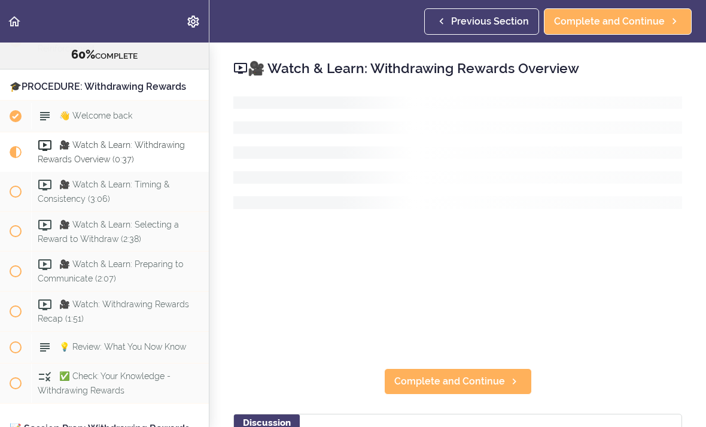
scroll to position [4859, 0]
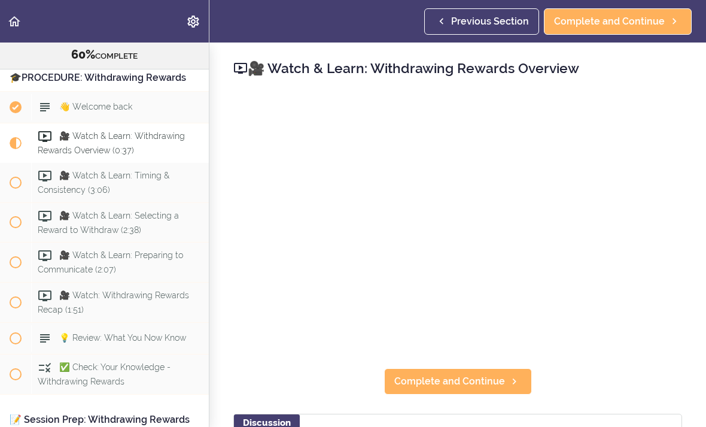
click at [472, 387] on span "Complete and Continue" at bounding box center [449, 381] width 111 height 14
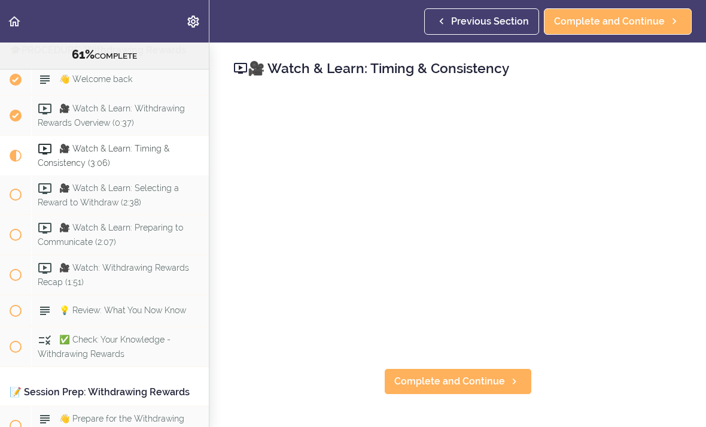
scroll to position [4900, 0]
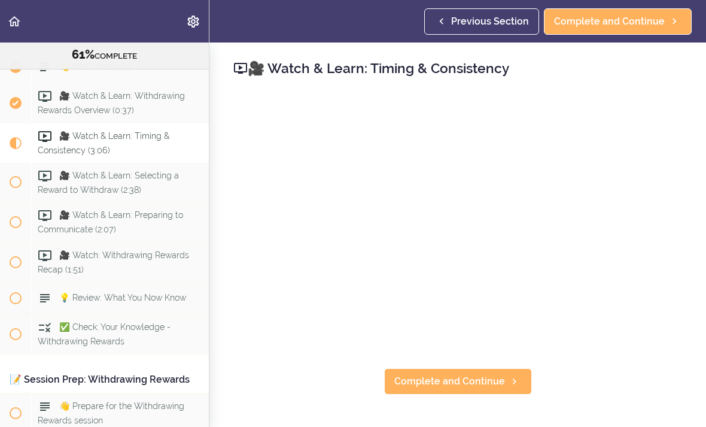
click at [459, 390] on link "Complete and Continue" at bounding box center [458, 381] width 148 height 26
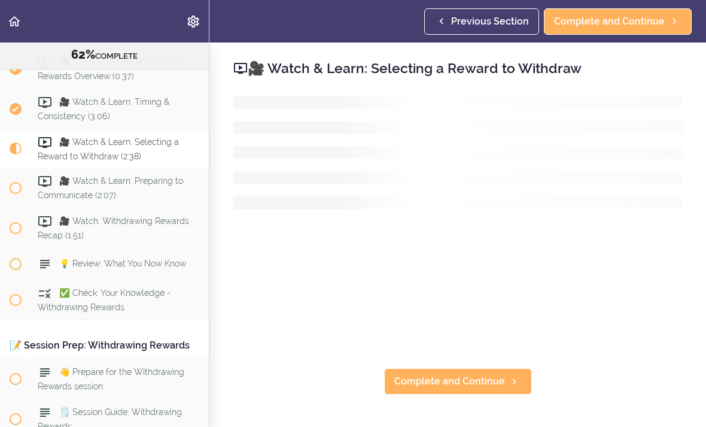
scroll to position [4940, 0]
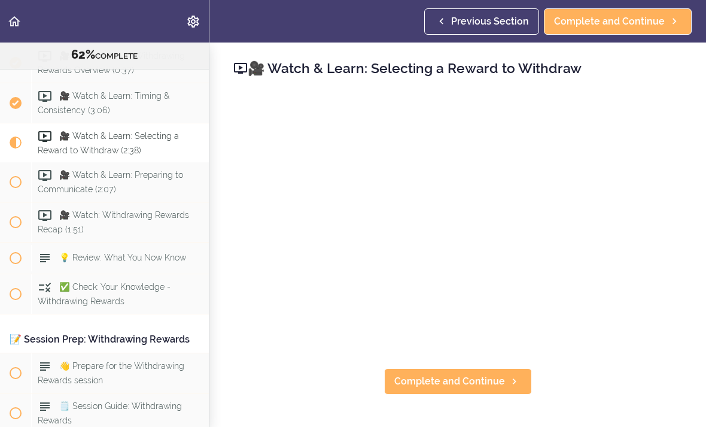
click at [468, 384] on span "Complete and Continue" at bounding box center [449, 381] width 111 height 14
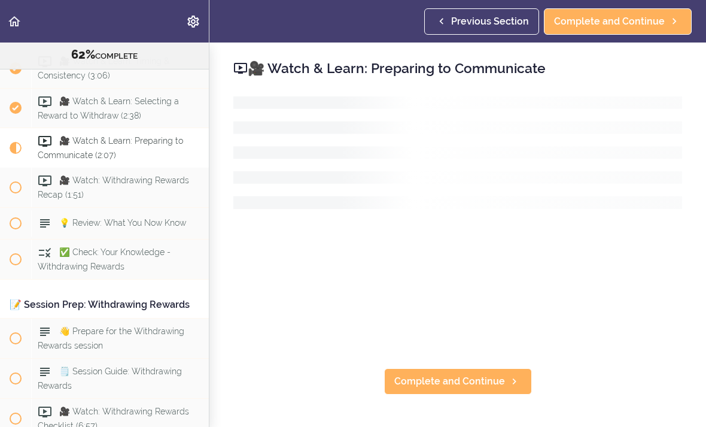
scroll to position [4979, 0]
